Goal: Navigation & Orientation: Go to known website

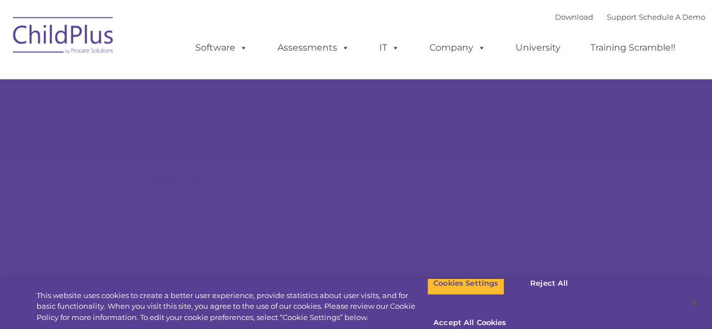
type input ""
select select "MEDIUM"
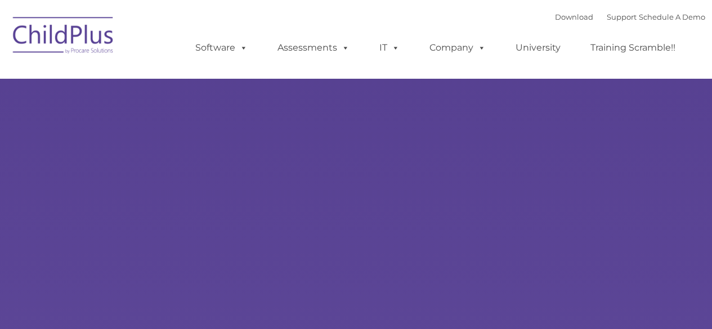
type input ""
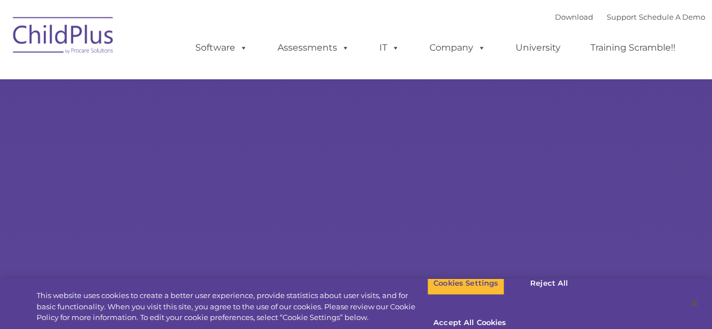
select select "MEDIUM"
